Goal: Task Accomplishment & Management: Manage account settings

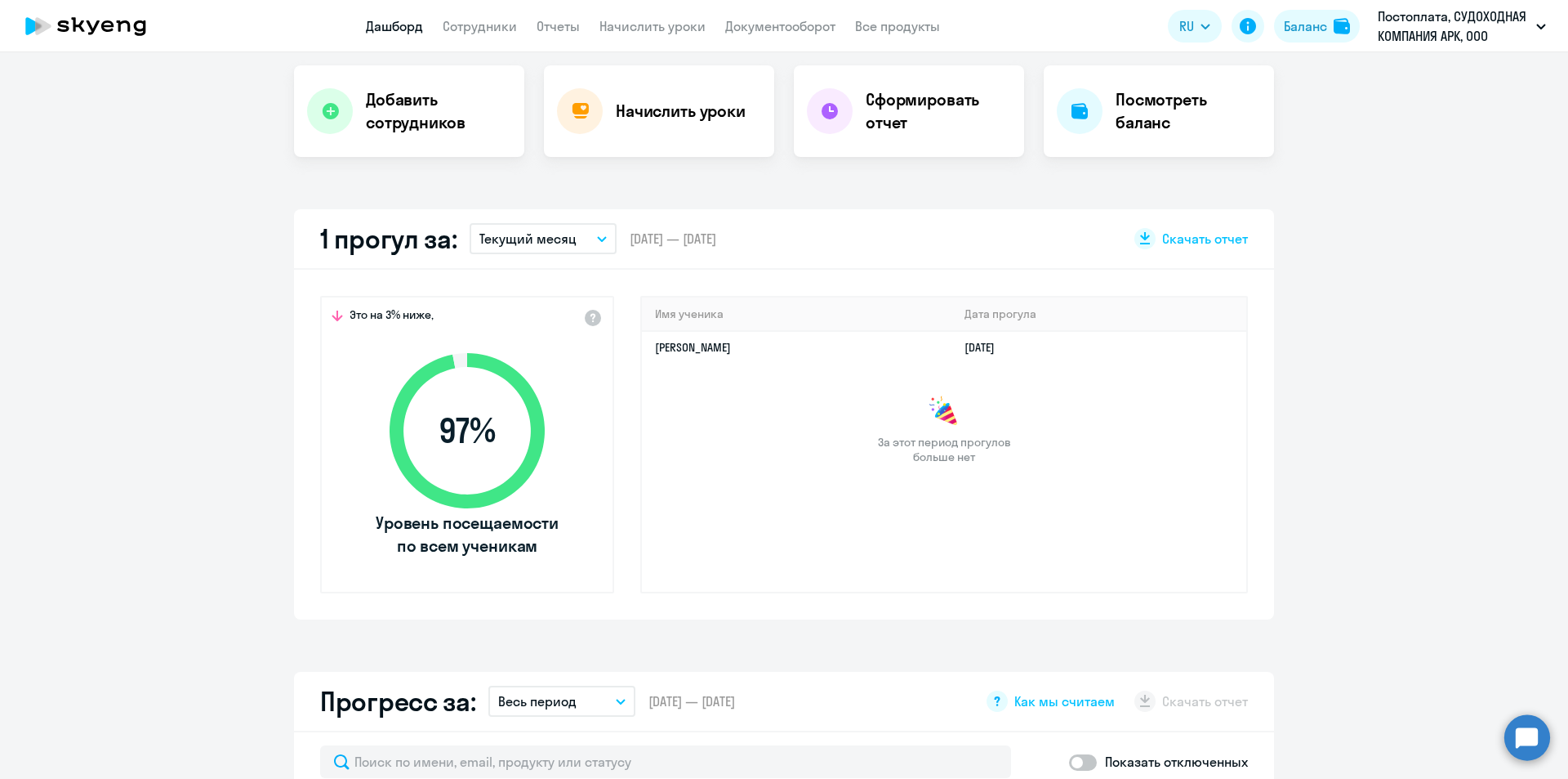
scroll to position [326, 0]
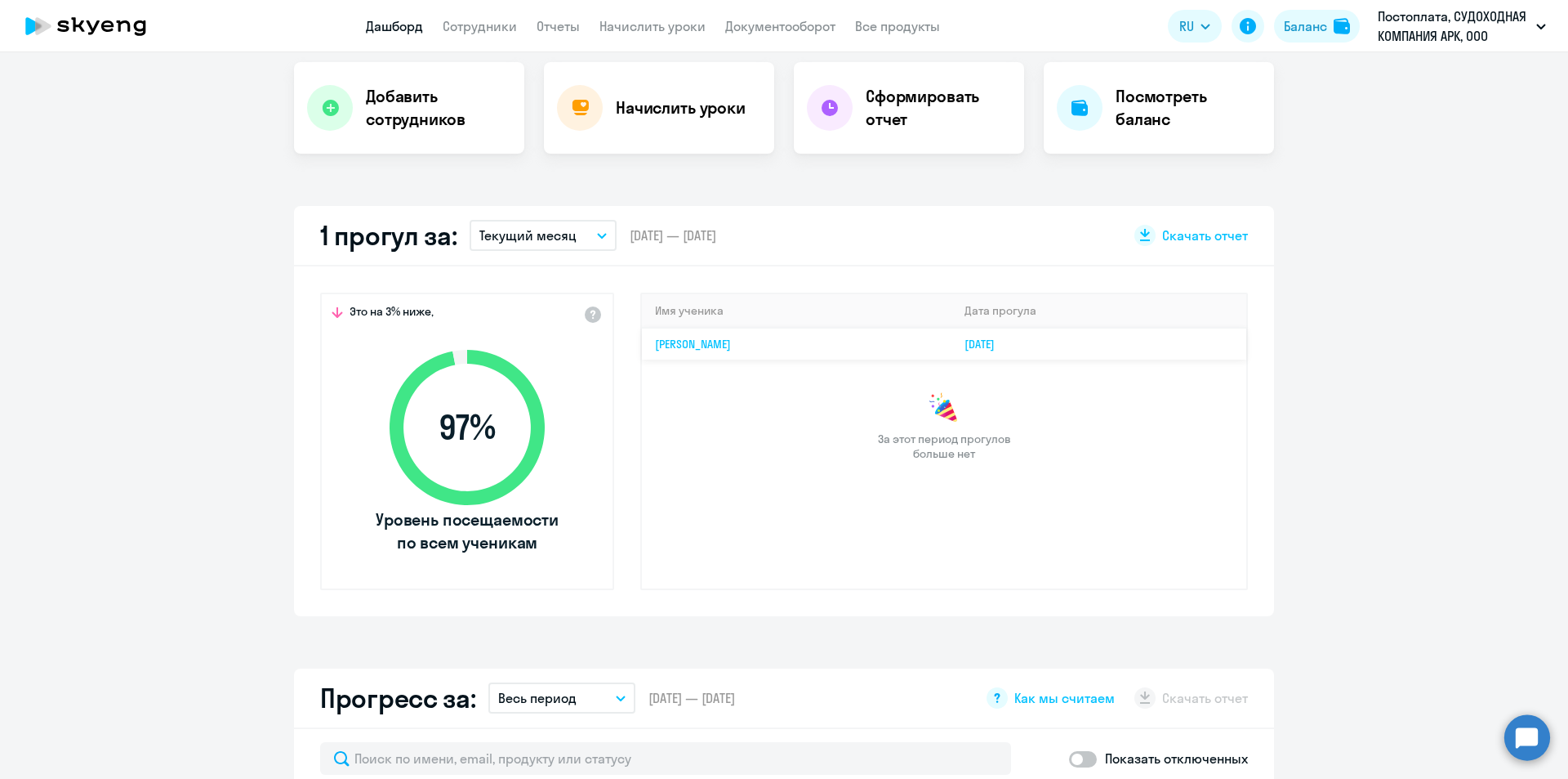
select select "30"
click at [715, 346] on link "[PERSON_NAME]" at bounding box center [692, 343] width 76 height 15
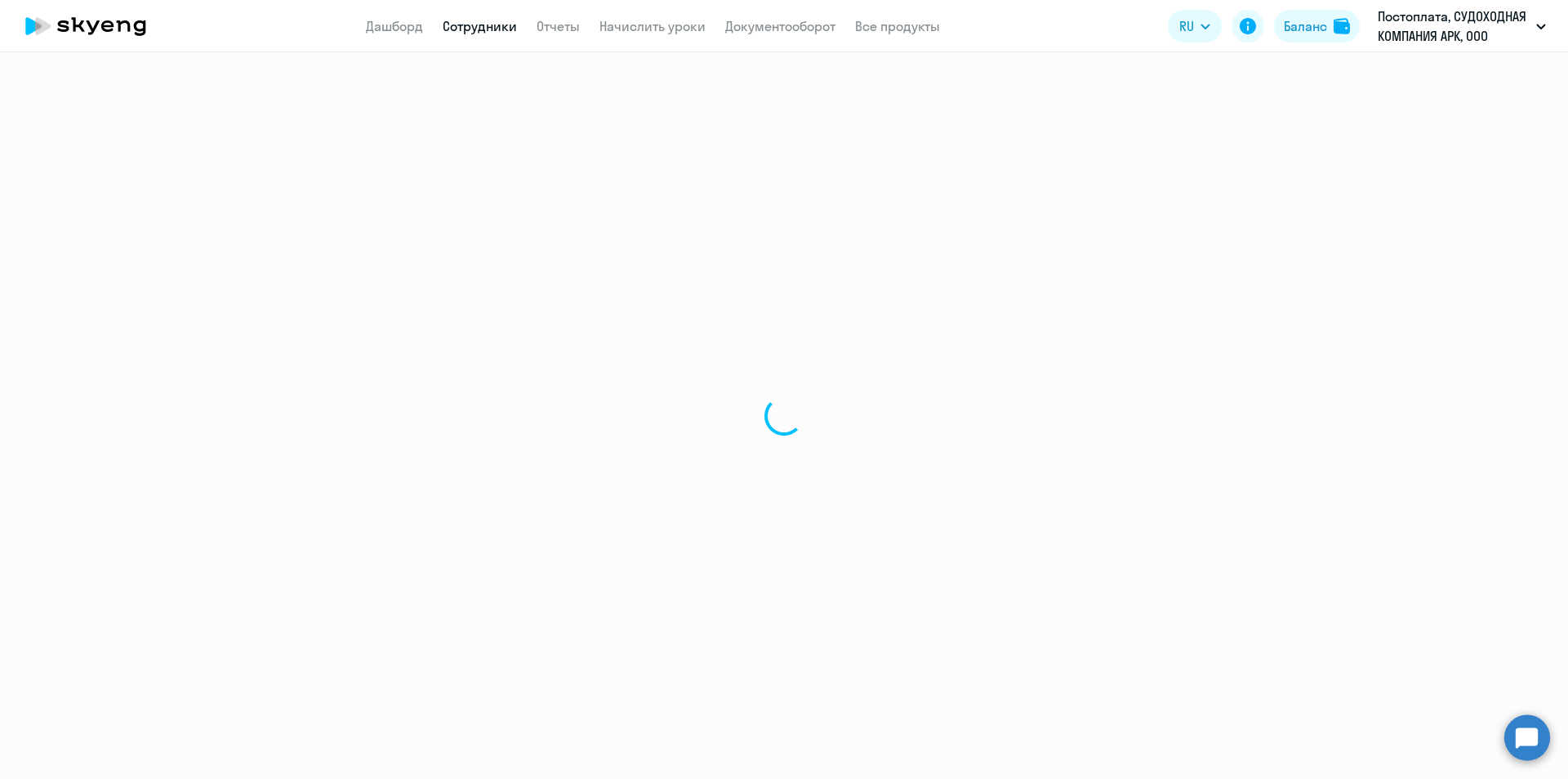
select select "english"
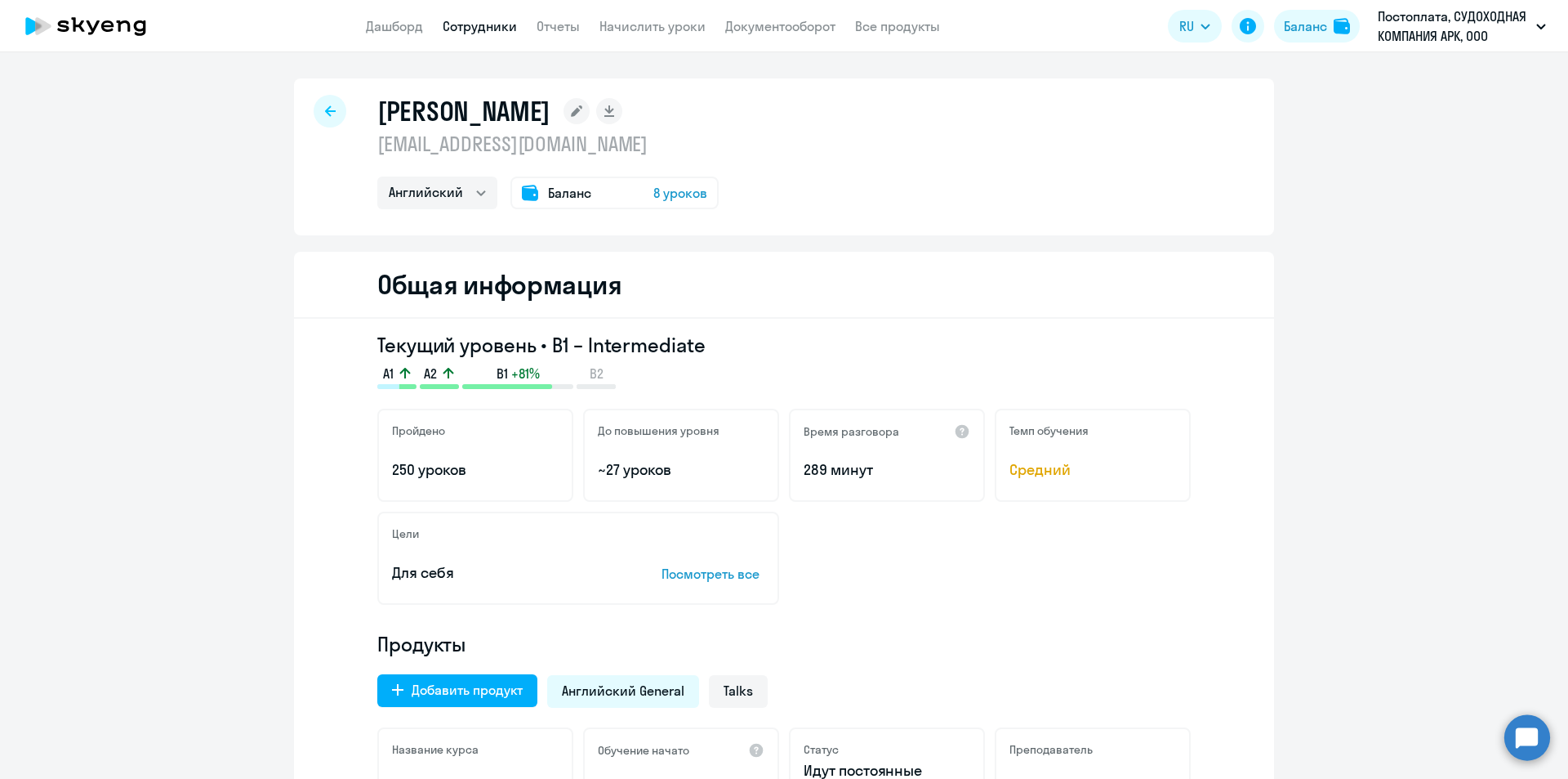
click at [325, 107] on icon at bounding box center [330, 110] width 11 height 11
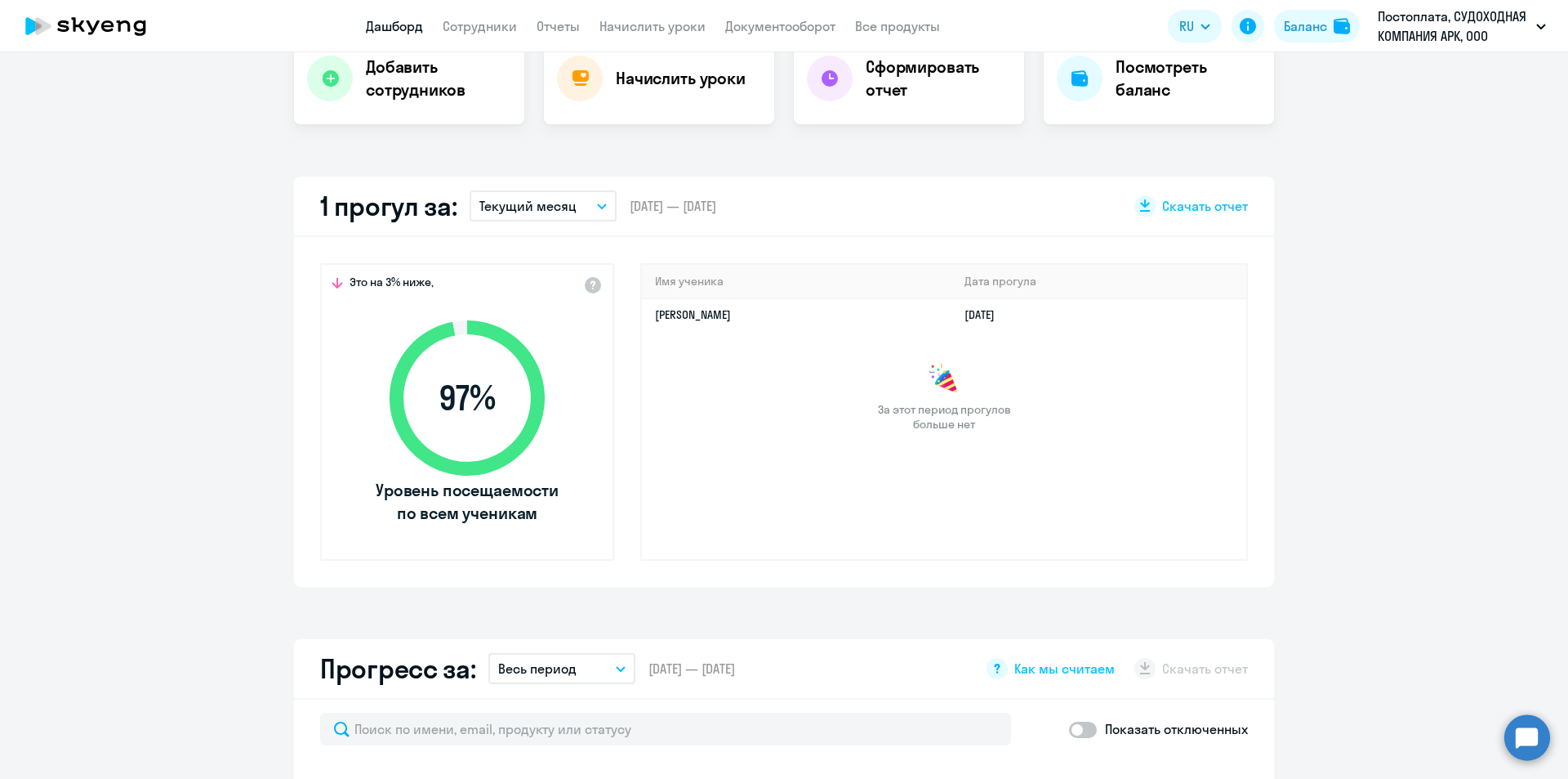
scroll to position [326, 0]
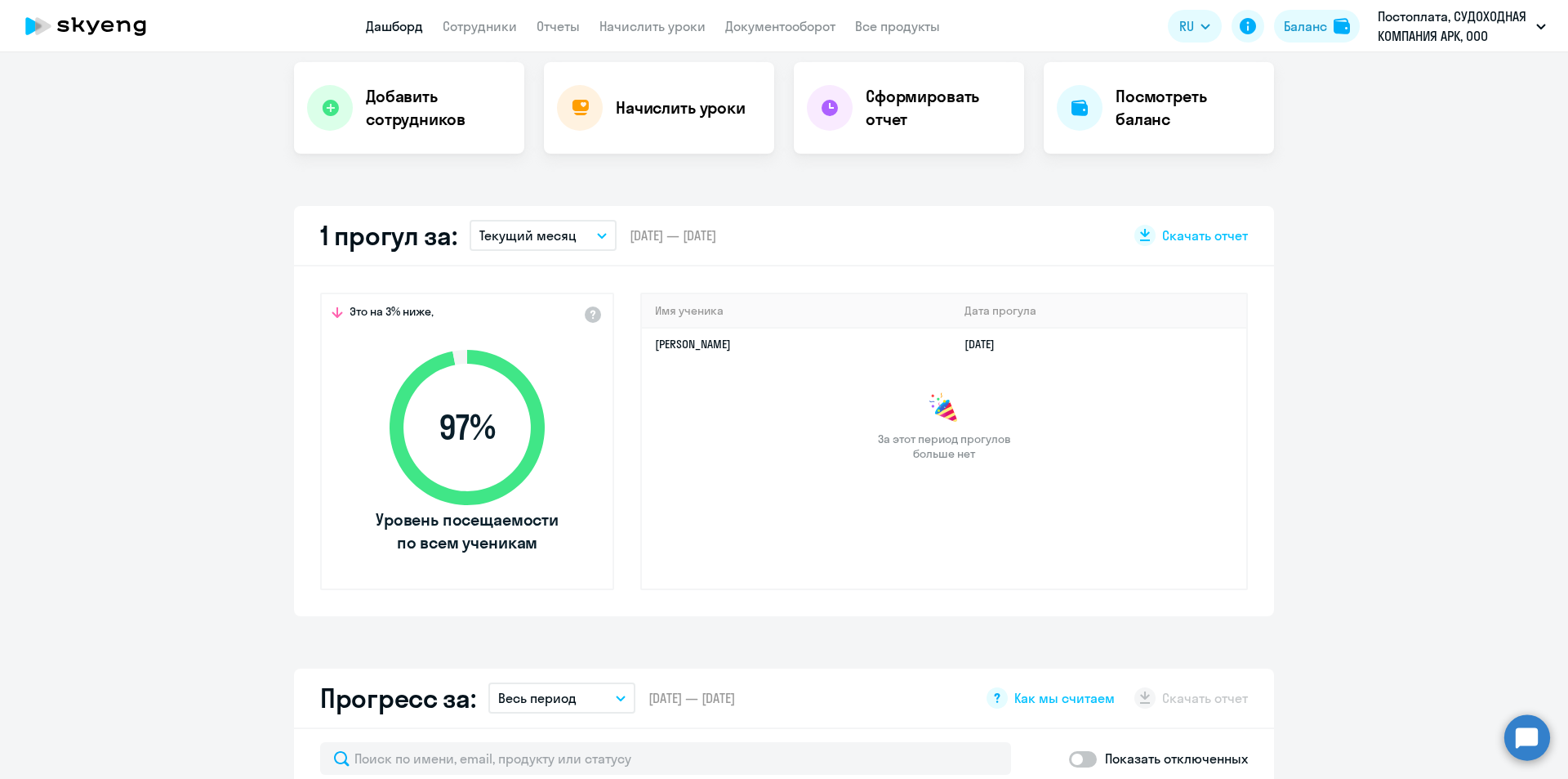
select select "30"
click at [1526, 733] on circle at bounding box center [1527, 737] width 45 height 45
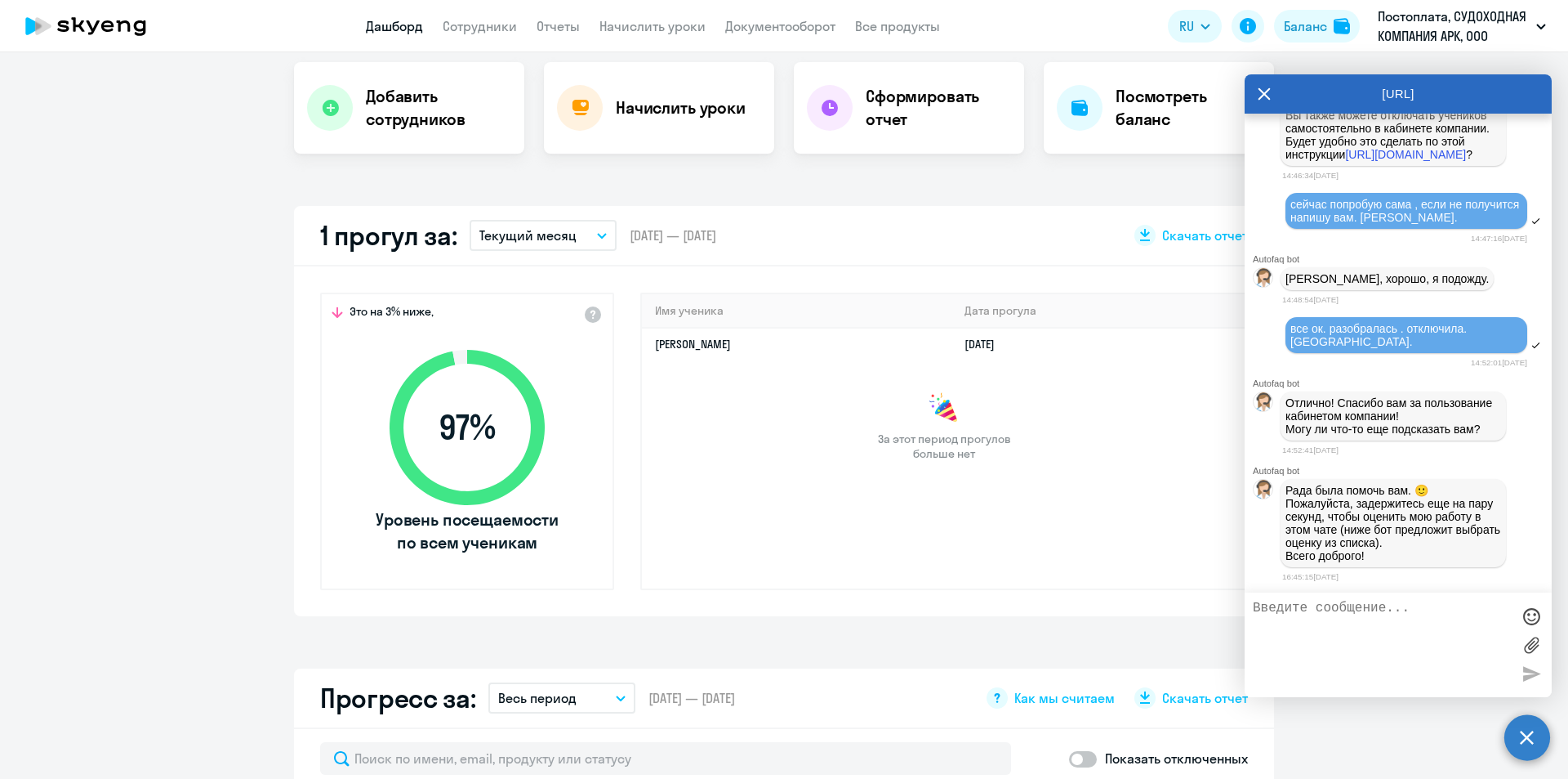
scroll to position [9239, 0]
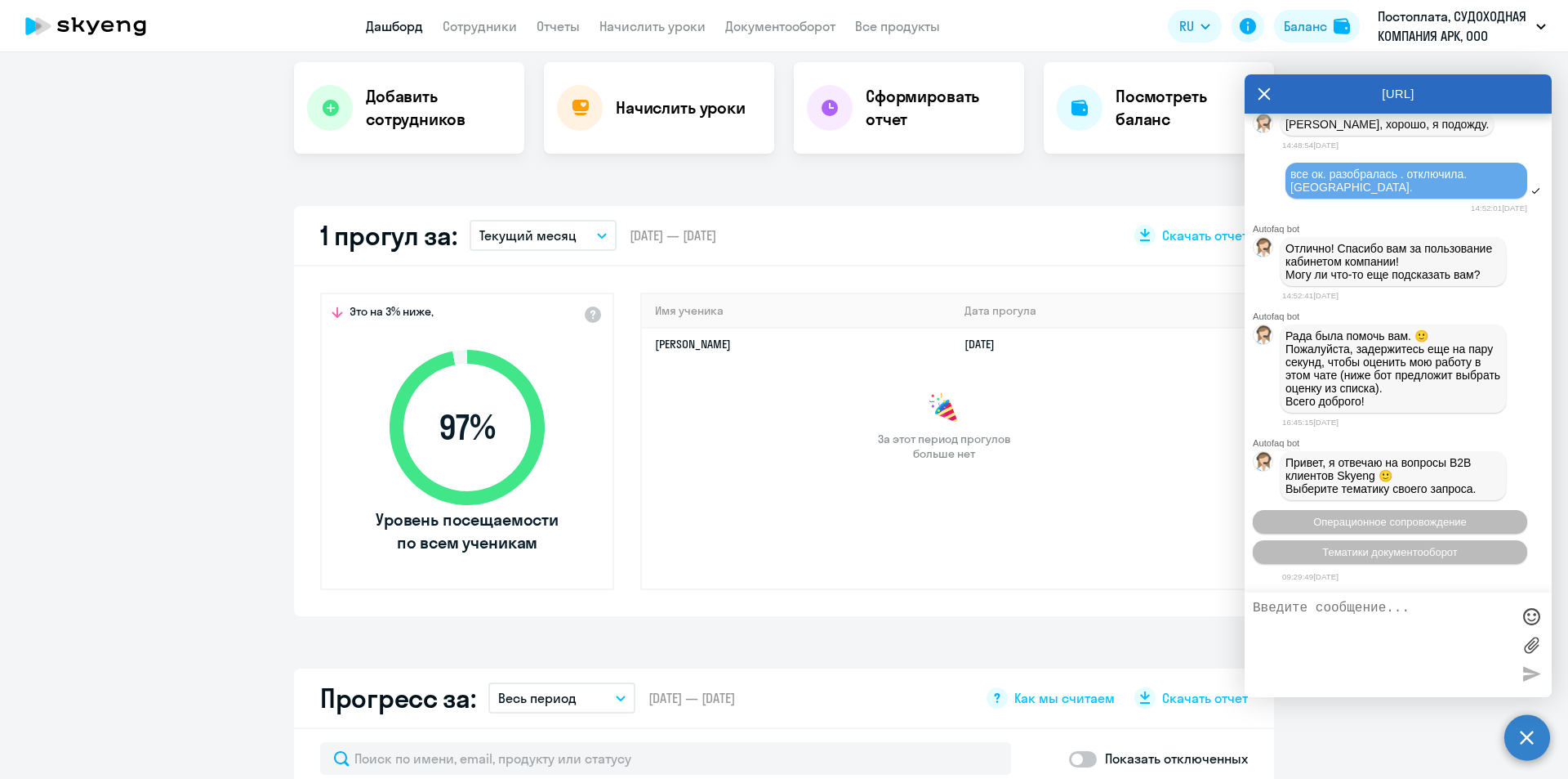
click at [1025, 517] on div "Имя ученика [PERSON_NAME] прогула [PERSON_NAME] [DATE] За этот период прогулов …" at bounding box center [944, 442] width 607 height 298
click at [631, 106] on h4 "Начислить уроки" at bounding box center [681, 107] width 130 height 23
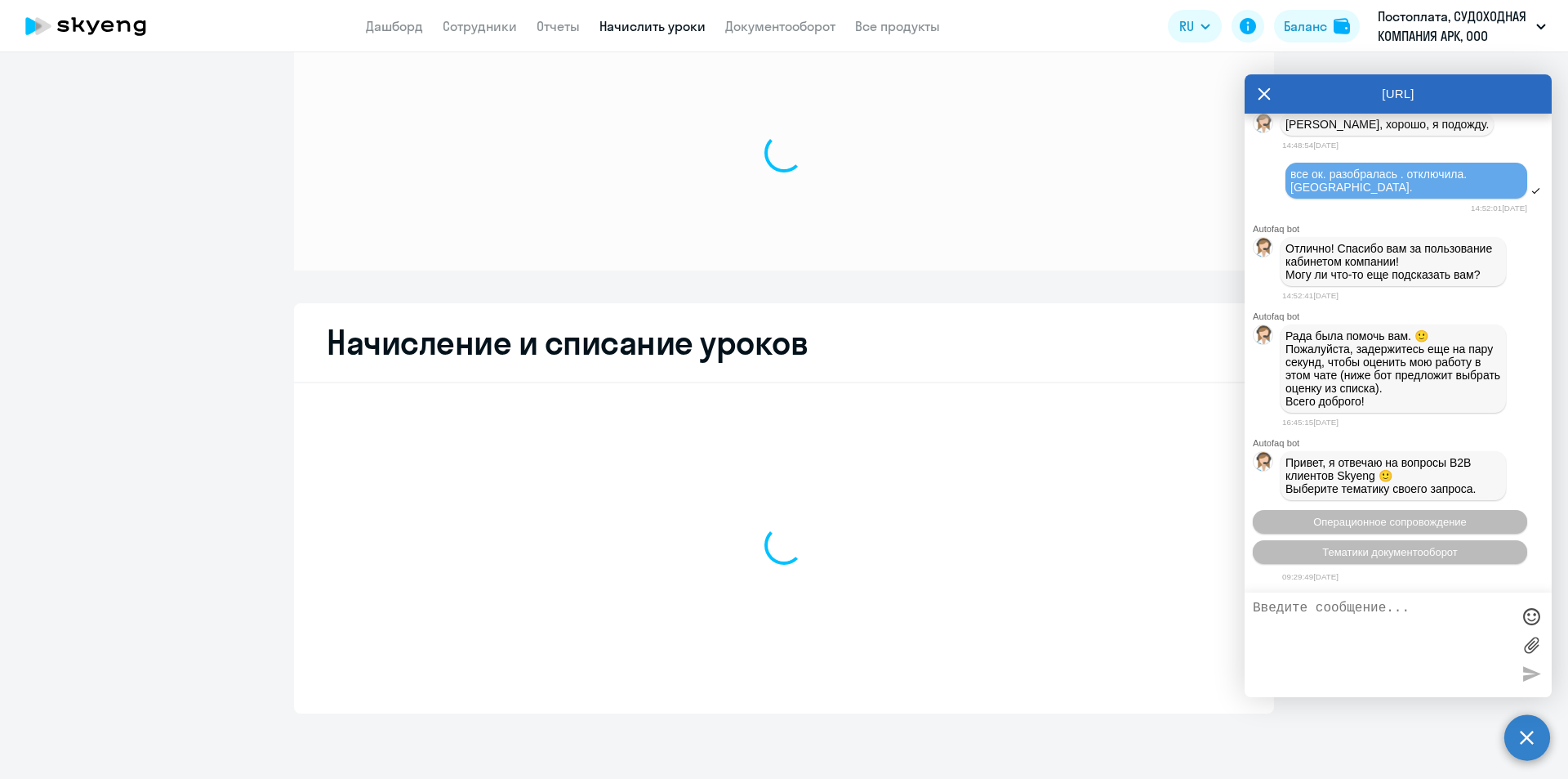
scroll to position [41, 0]
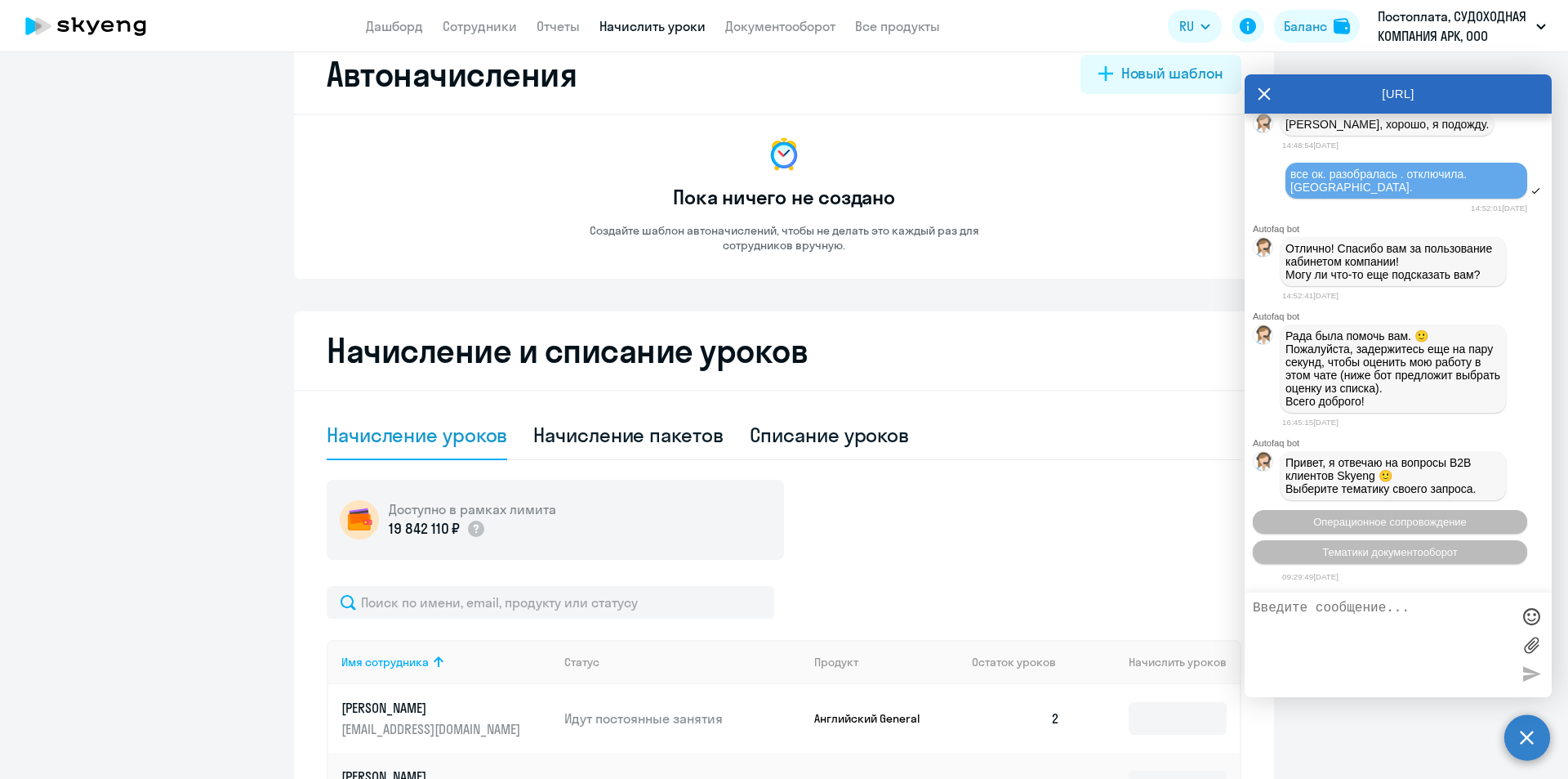
click at [1264, 96] on icon at bounding box center [1264, 94] width 12 height 12
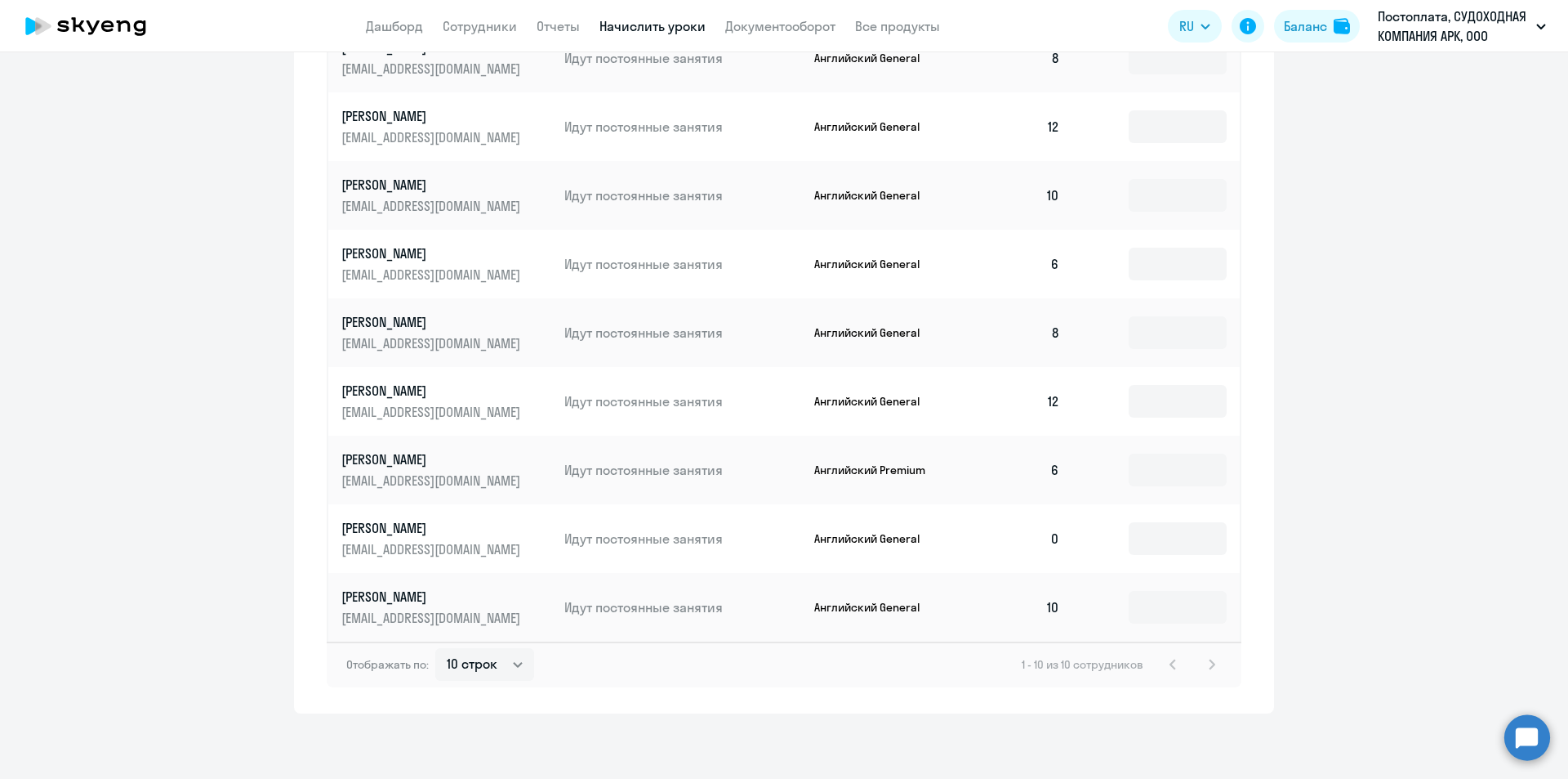
scroll to position [785, 0]
click at [510, 665] on select "10 строк 30 строк 50 строк" at bounding box center [485, 664] width 99 height 33
select select "30"
click at [436, 648] on select "10 строк 30 строк 50 строк" at bounding box center [485, 664] width 99 height 33
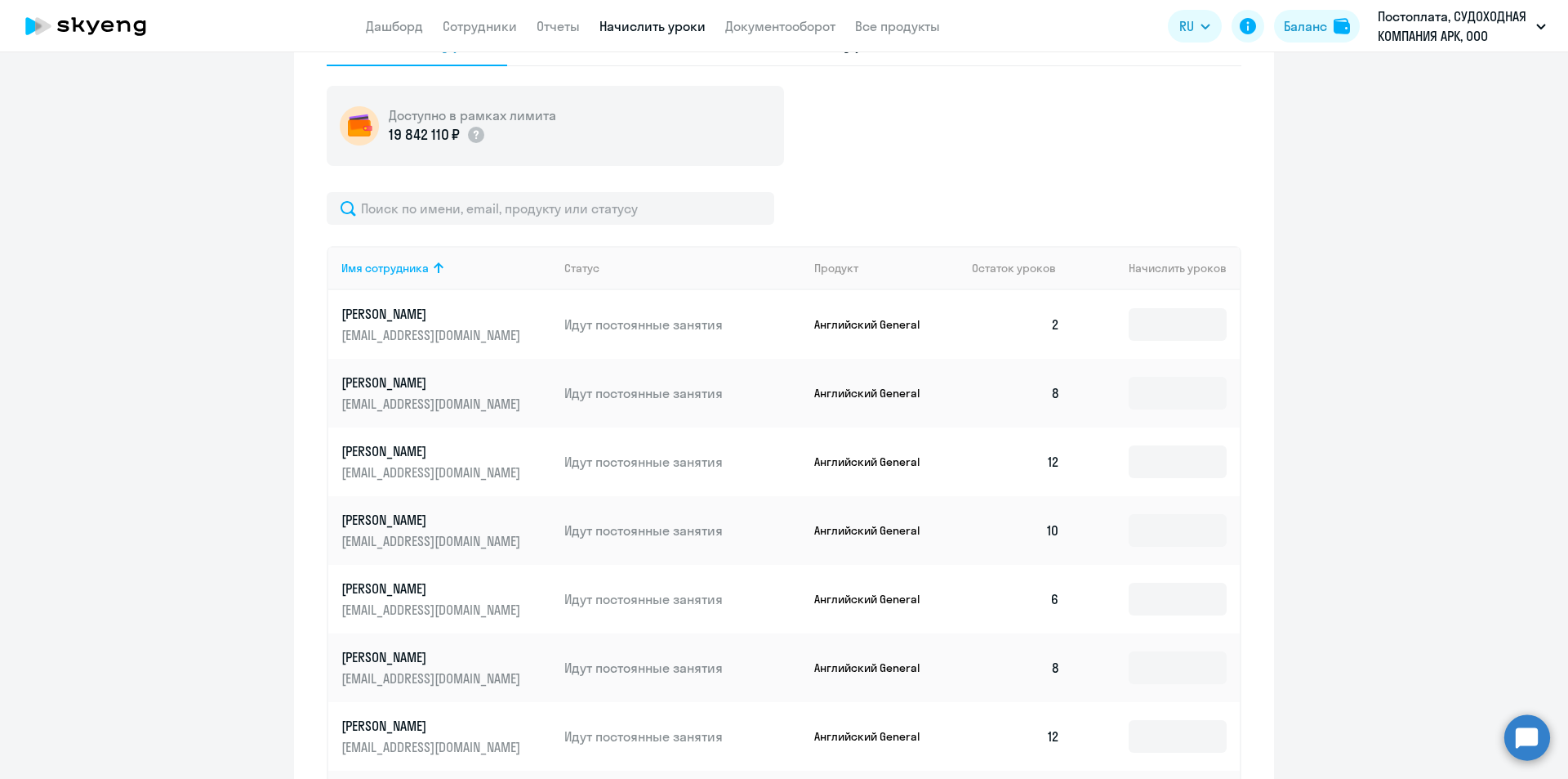
scroll to position [459, 0]
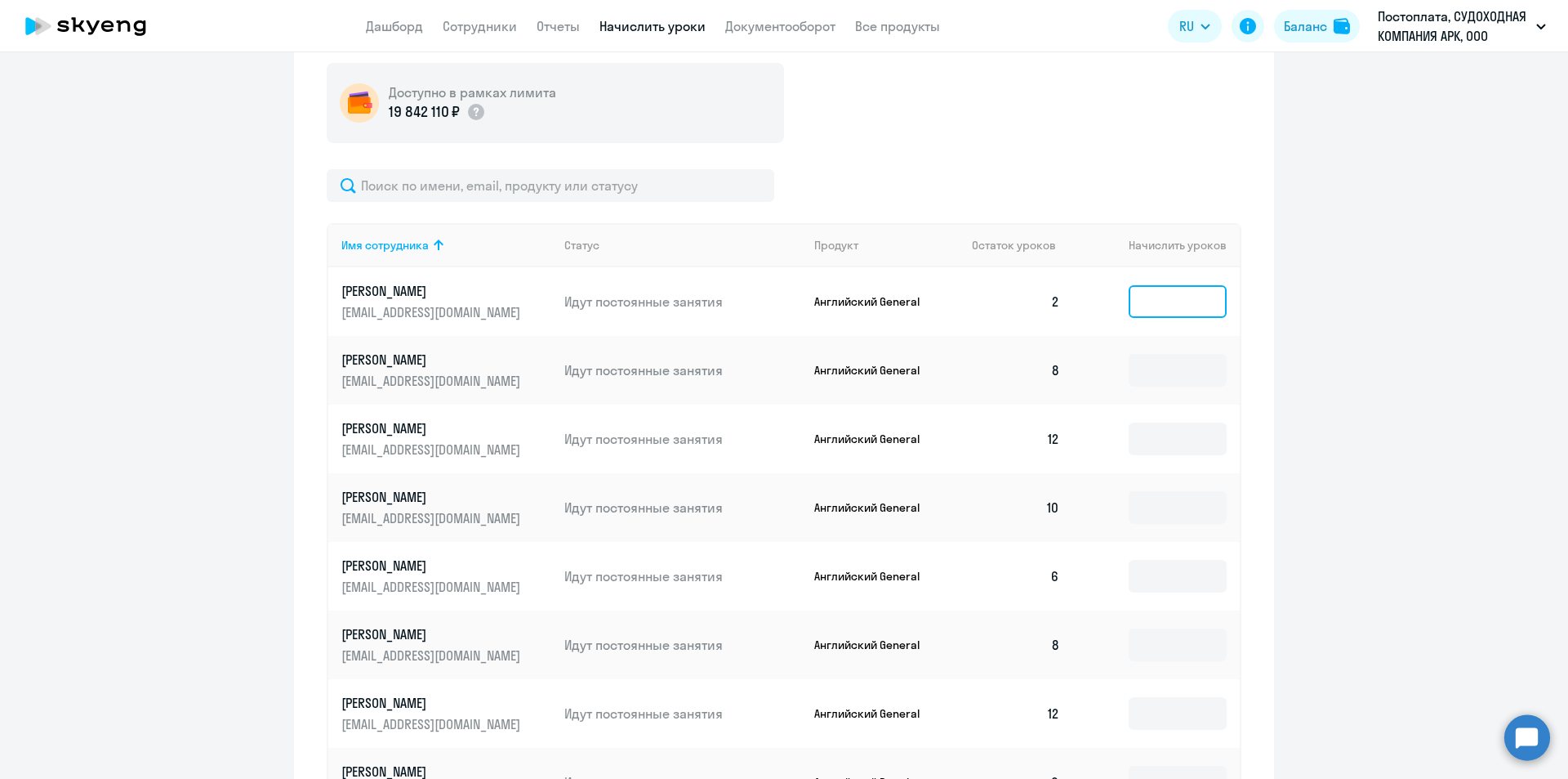
click at [1161, 314] on input at bounding box center [1177, 301] width 98 height 33
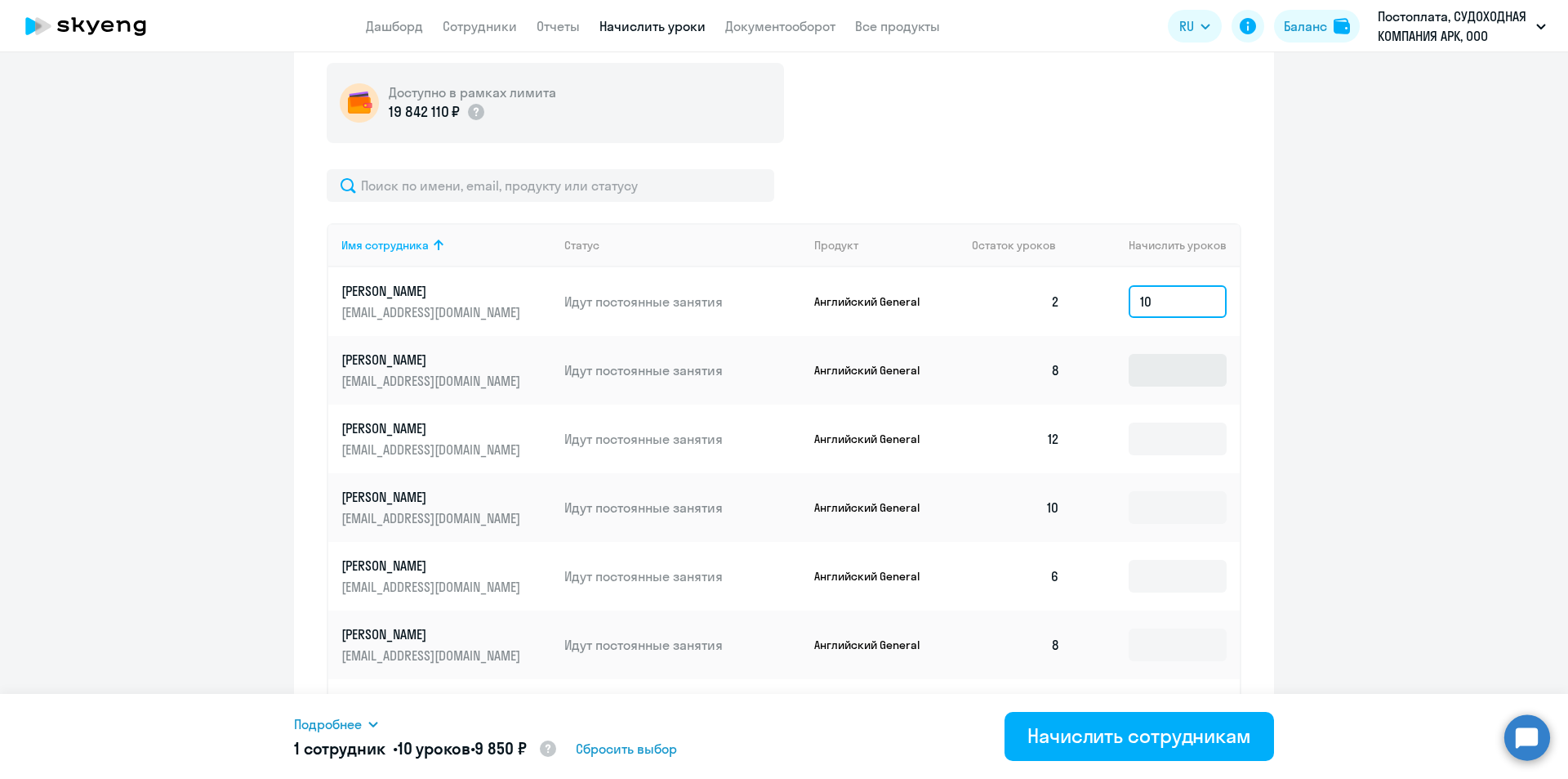
type input "10"
click at [1159, 387] on input at bounding box center [1177, 370] width 98 height 33
type input "4"
click at [1154, 514] on input at bounding box center [1177, 507] width 98 height 33
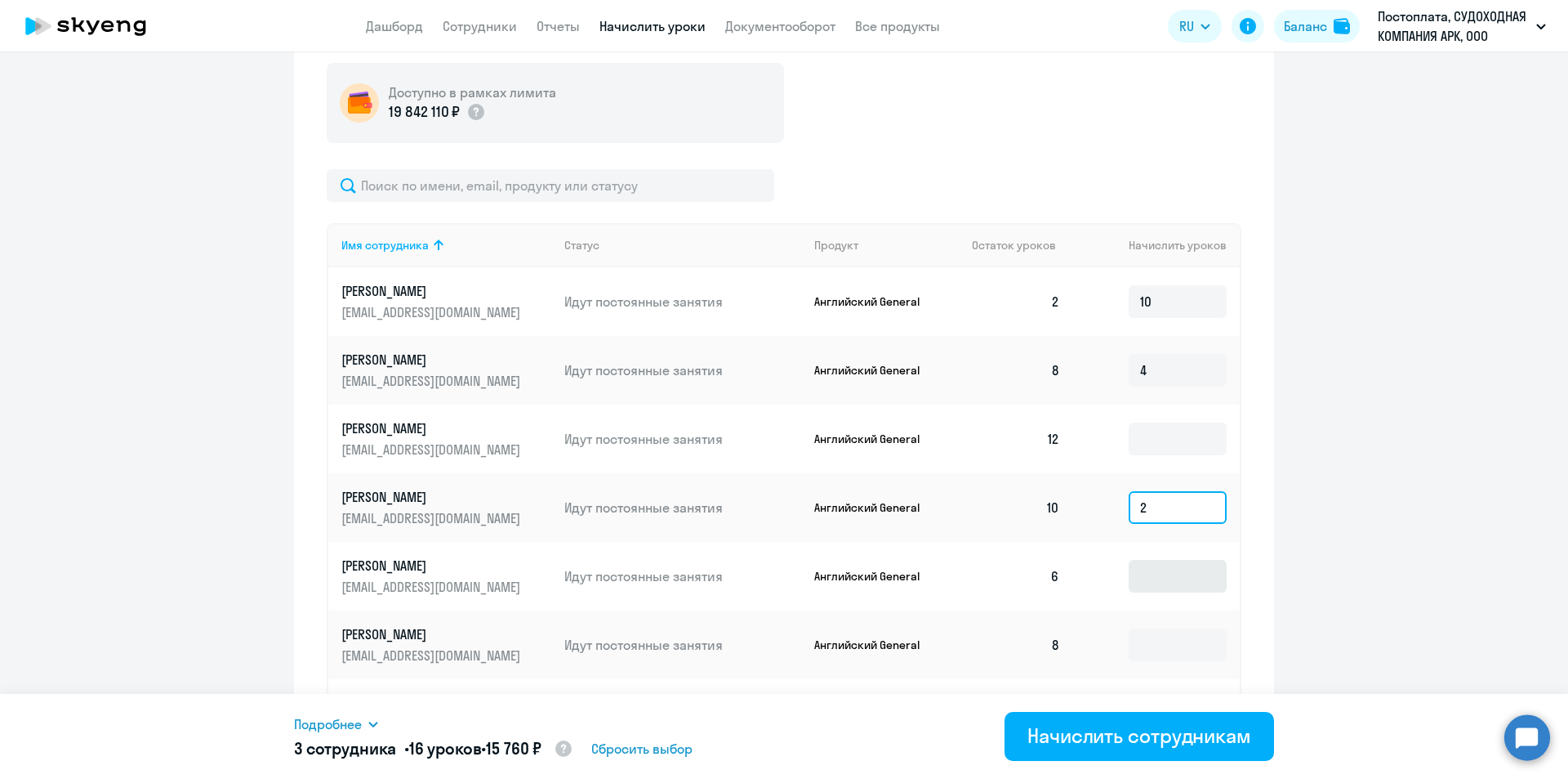
type input "2"
click at [1140, 591] on input at bounding box center [1177, 576] width 98 height 33
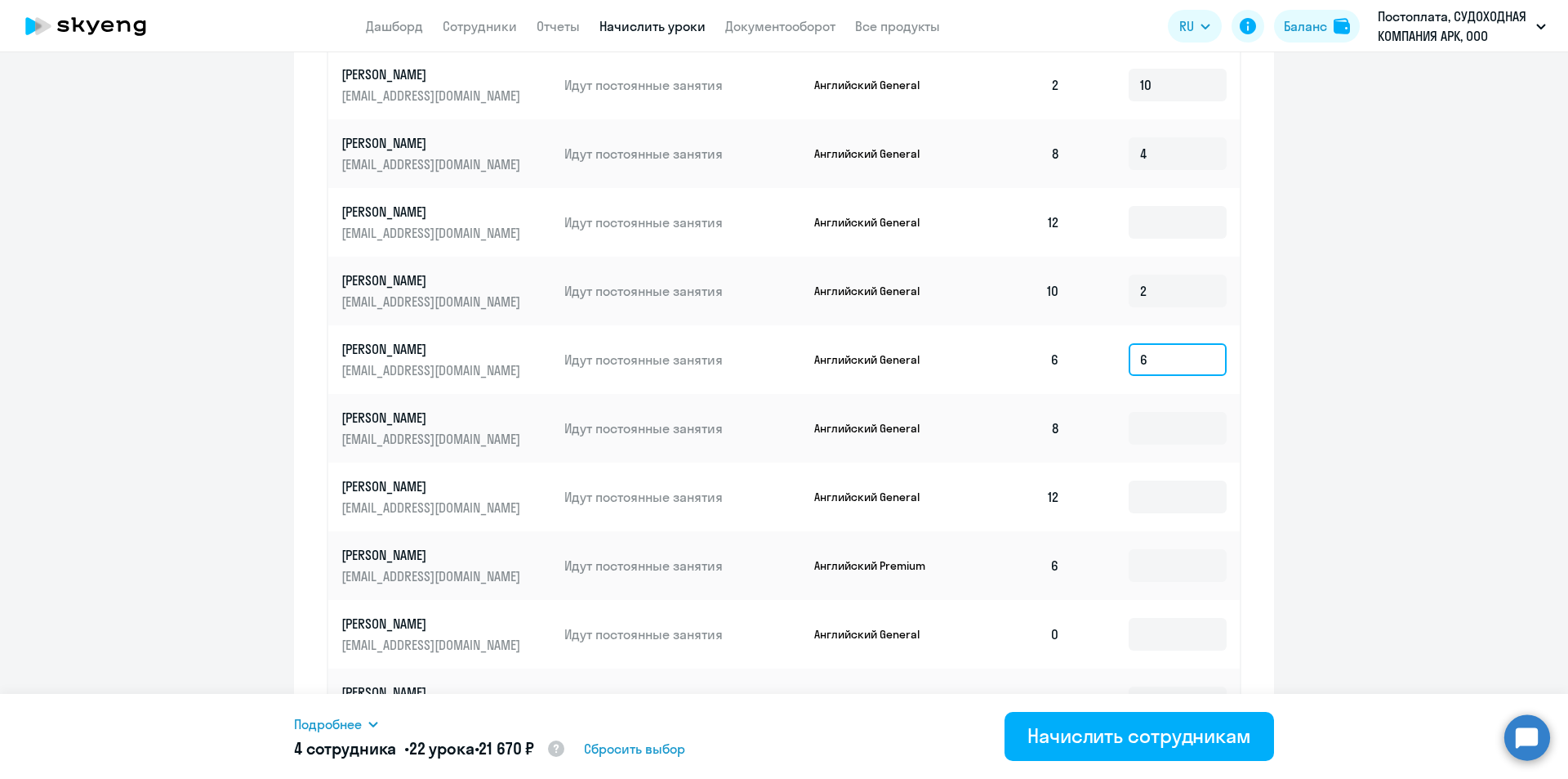
scroll to position [703, 0]
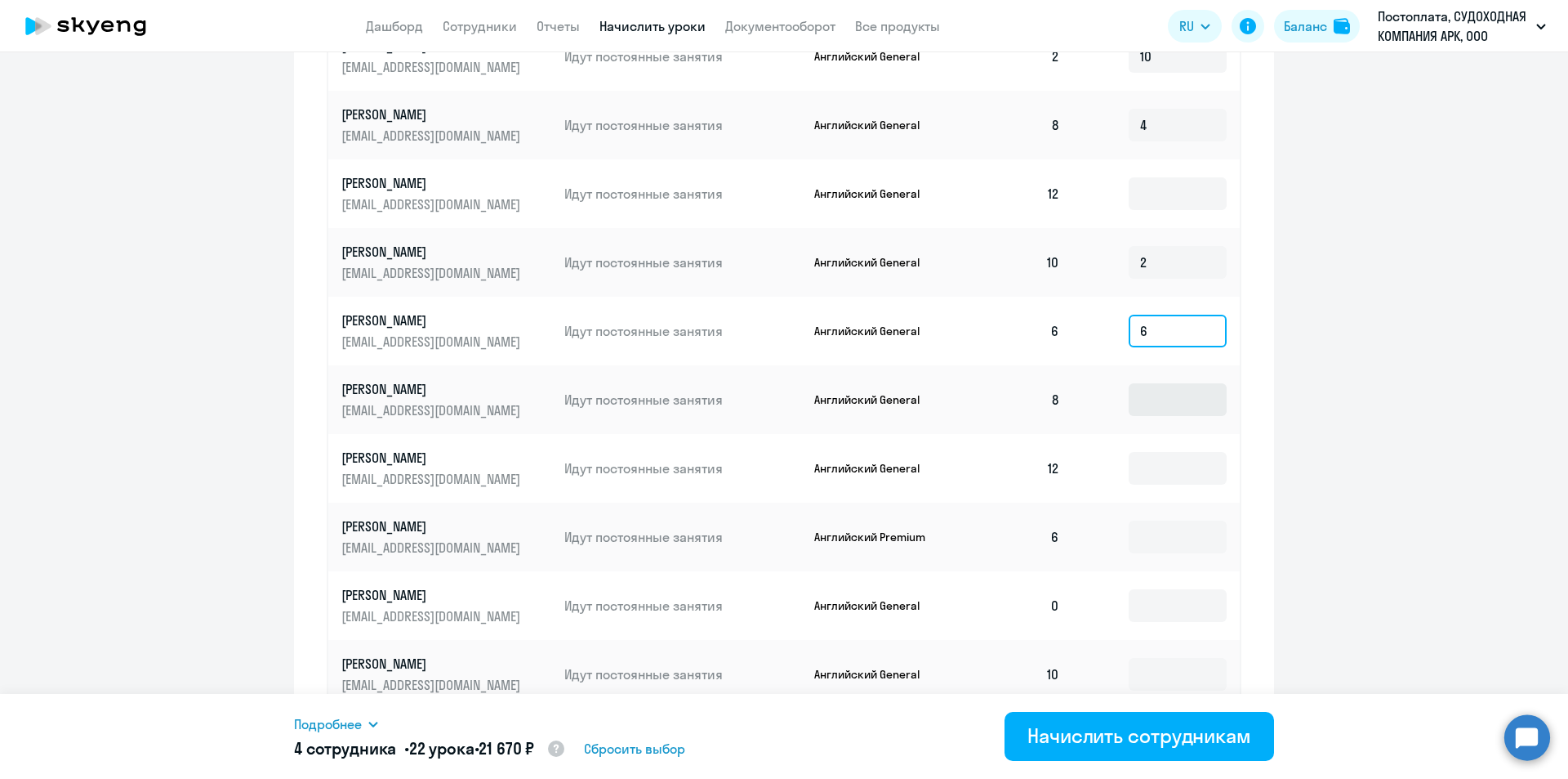
type input "6"
click at [1140, 411] on input at bounding box center [1177, 399] width 98 height 33
type input "4"
click at [1141, 550] on input at bounding box center [1177, 536] width 98 height 33
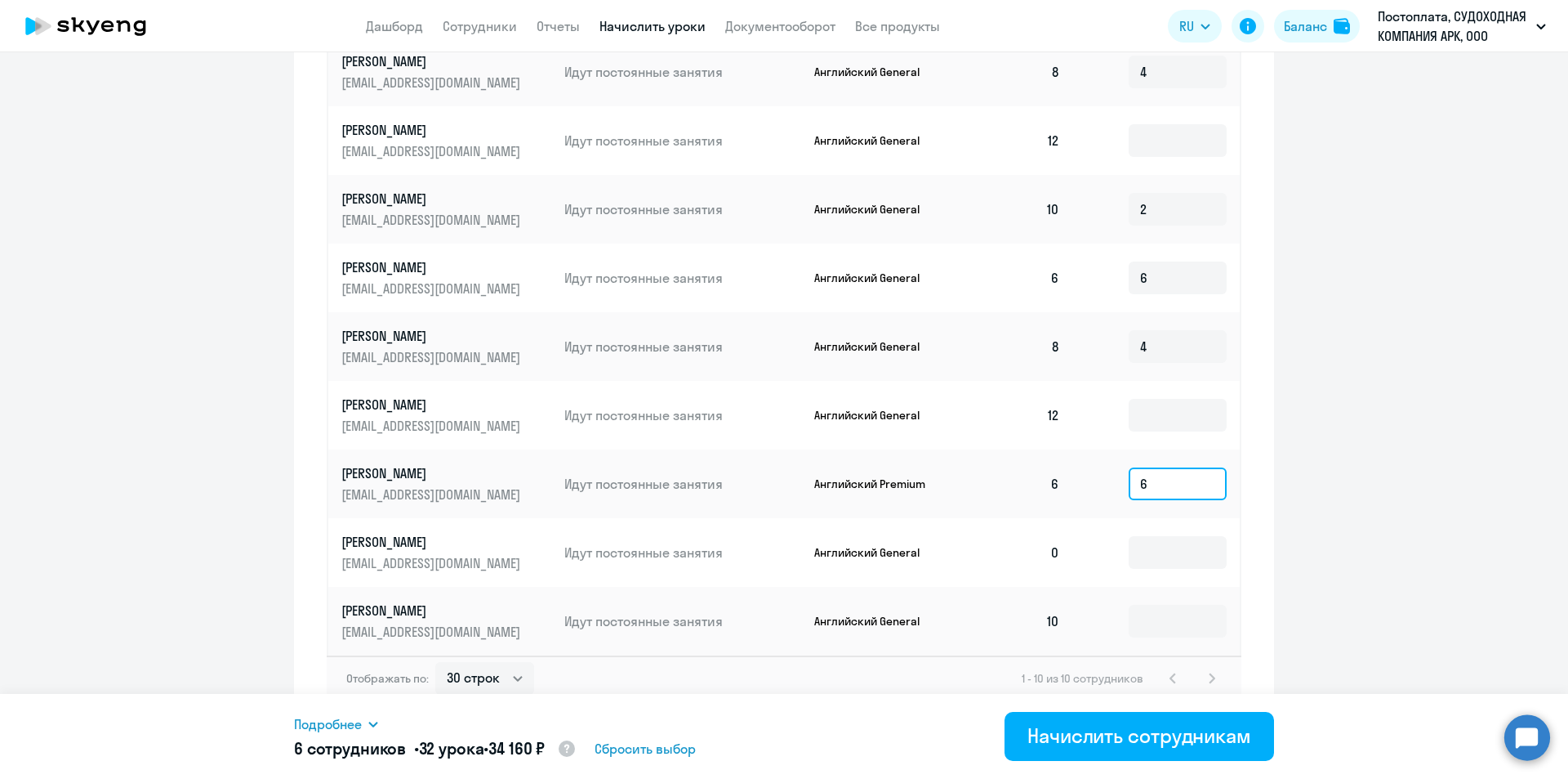
scroll to position [785, 0]
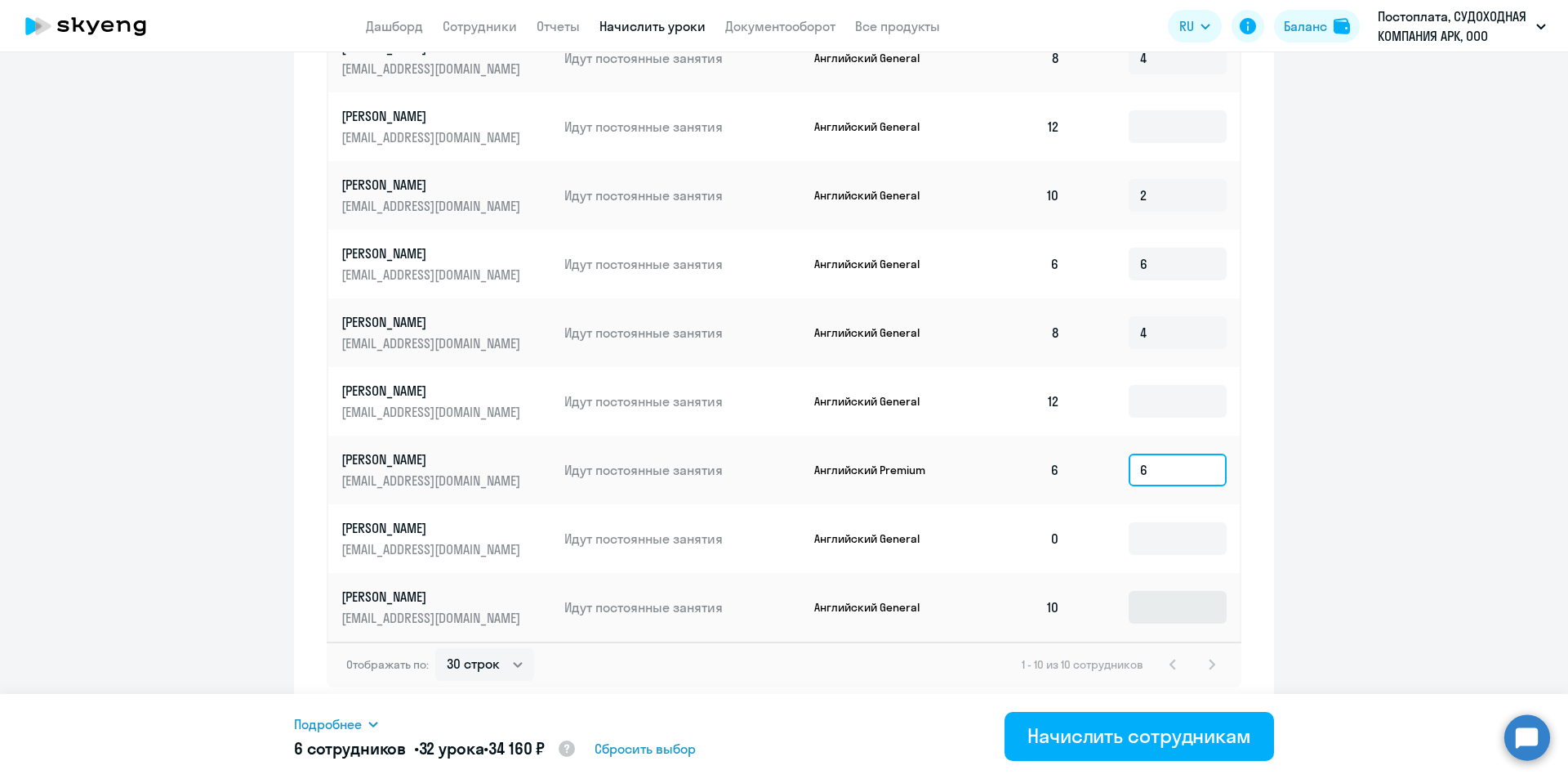
type input "6"
click at [1147, 612] on input at bounding box center [1177, 606] width 98 height 33
type input "2"
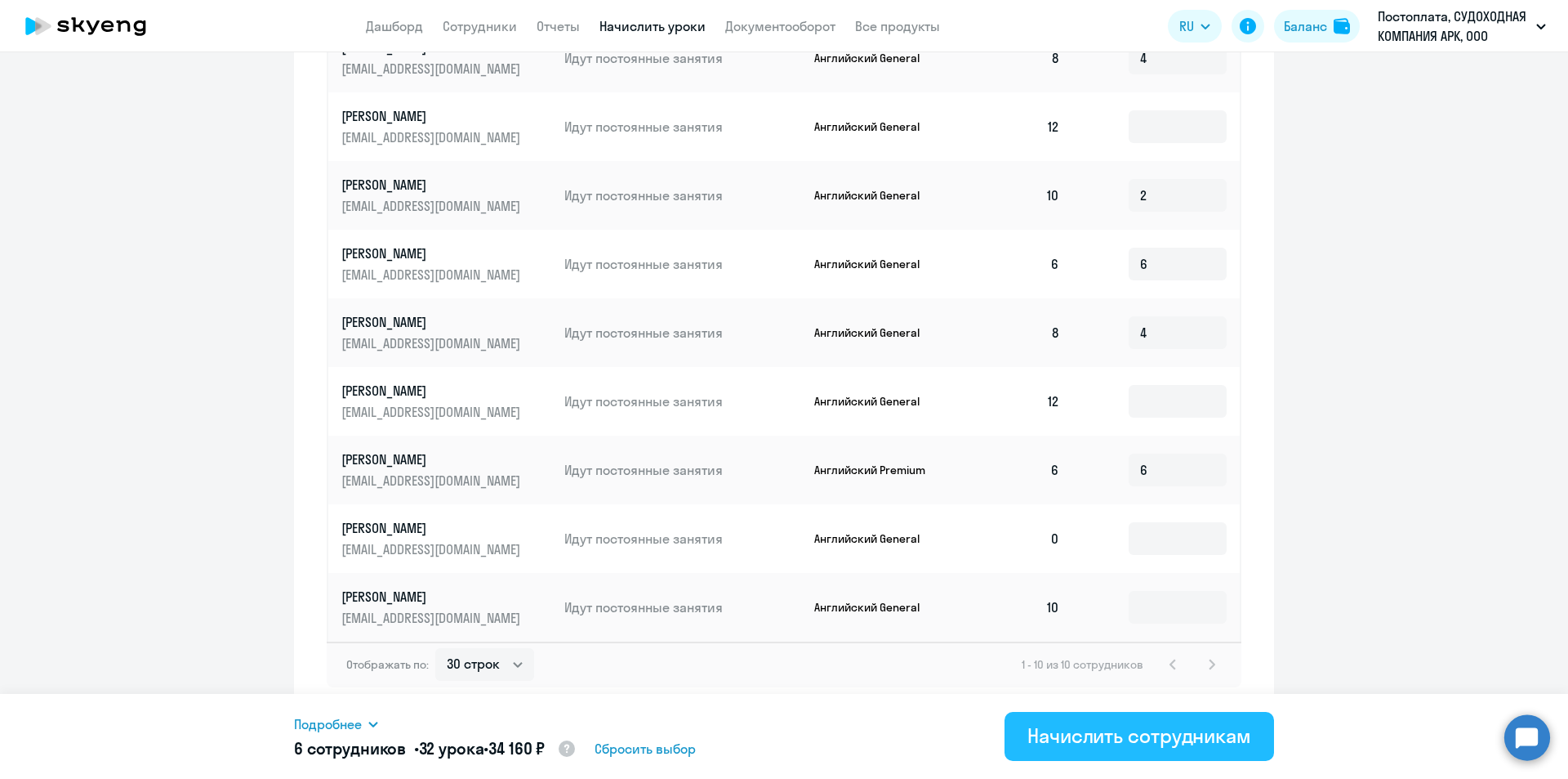
click at [1111, 735] on div "Начислить сотрудникам" at bounding box center [1138, 735] width 224 height 27
